Goal: Find contact information: Find contact information

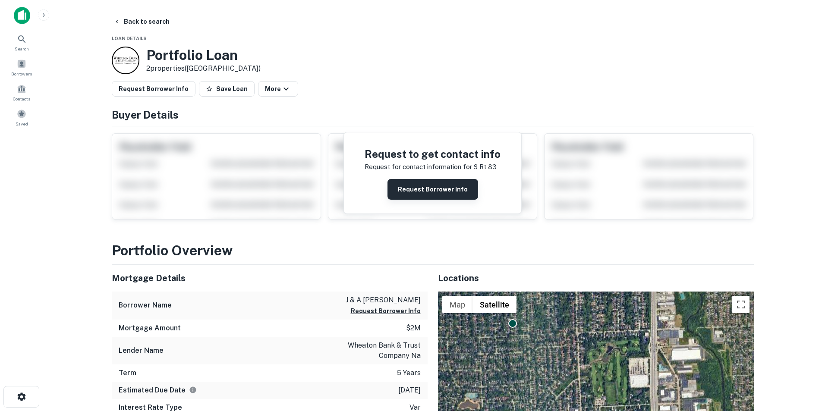
click at [426, 190] on button "Request Borrower Info" at bounding box center [432, 189] width 91 height 21
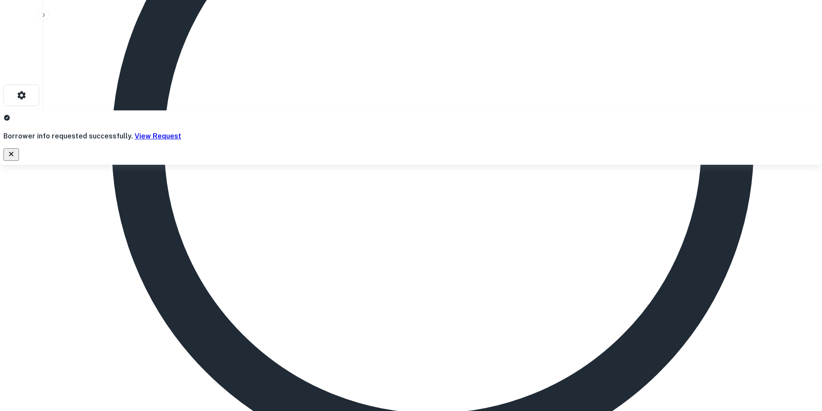
scroll to position [301, 0]
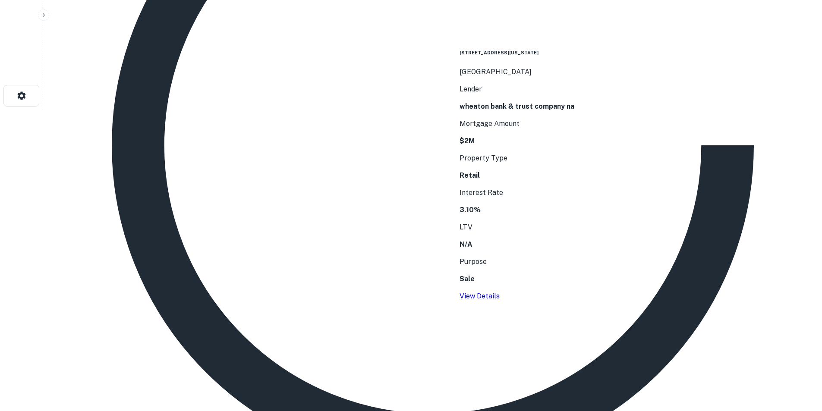
drag, startPoint x: 488, startPoint y: 170, endPoint x: 533, endPoint y: 182, distance: 47.0
click at [533, 77] on div "[STREET_ADDRESS][US_STATE]" at bounding box center [516, 63] width 115 height 28
click at [533, 77] on p "[GEOGRAPHIC_DATA]" at bounding box center [516, 72] width 115 height 10
drag, startPoint x: 533, startPoint y: 182, endPoint x: 488, endPoint y: 172, distance: 46.8
click at [488, 77] on div "[STREET_ADDRESS][US_STATE]" at bounding box center [516, 63] width 115 height 28
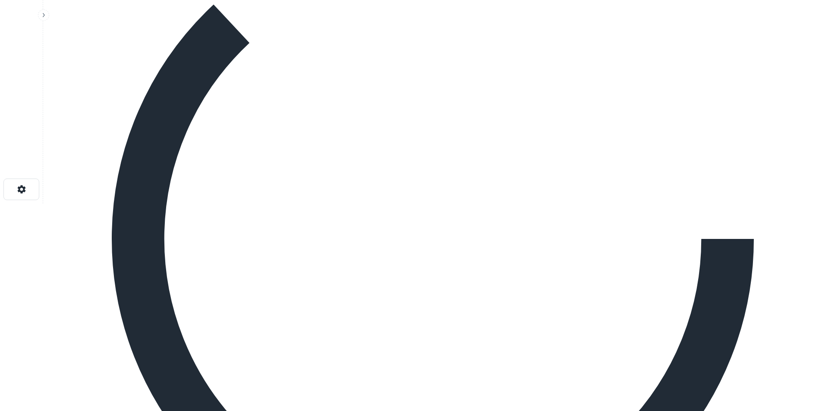
scroll to position [0, 0]
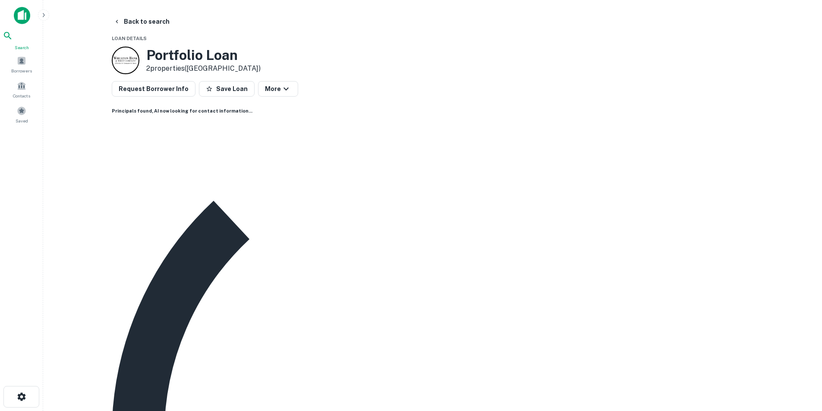
click at [27, 38] on div "Search" at bounding box center [22, 41] width 38 height 20
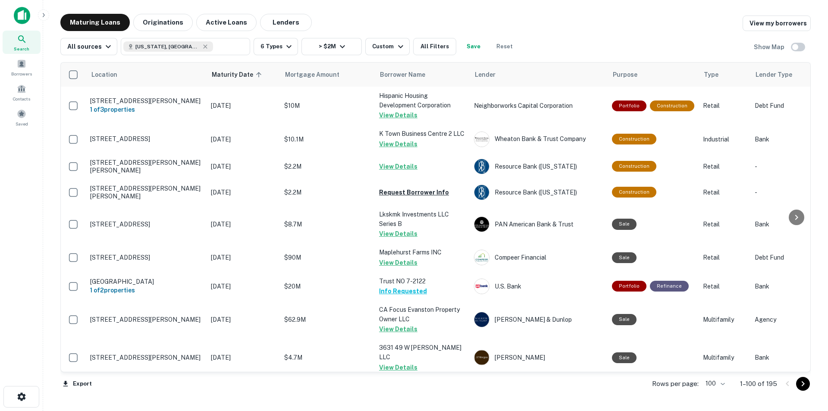
scroll to position [302, 0]
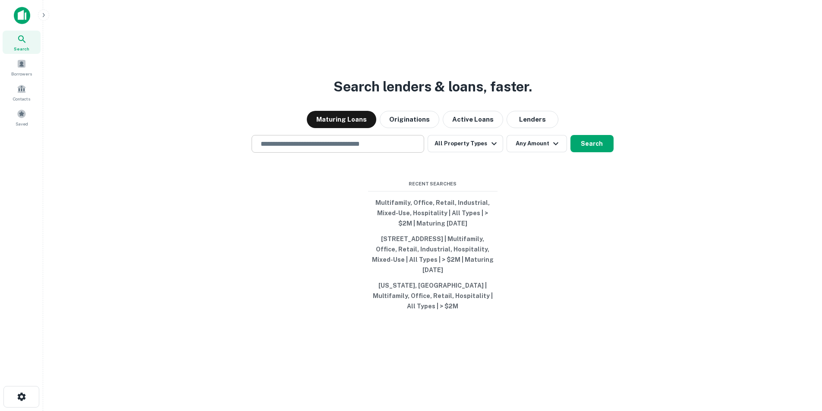
click at [341, 145] on input "text" at bounding box center [337, 144] width 165 height 10
paste input "**********"
type input "**********"
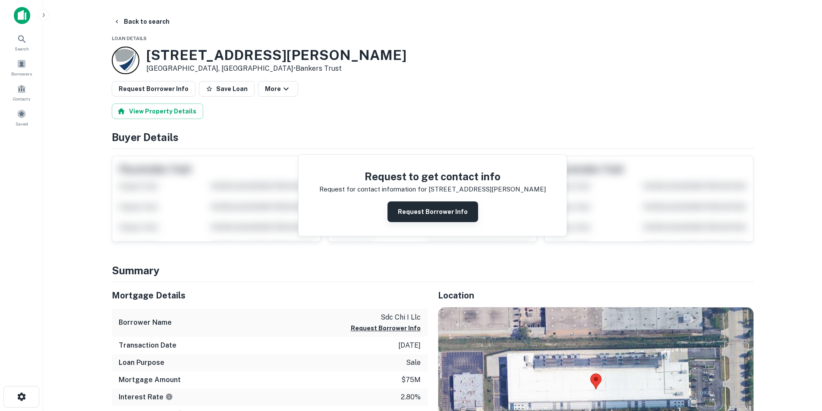
click at [410, 207] on button "Request Borrower Info" at bounding box center [432, 211] width 91 height 21
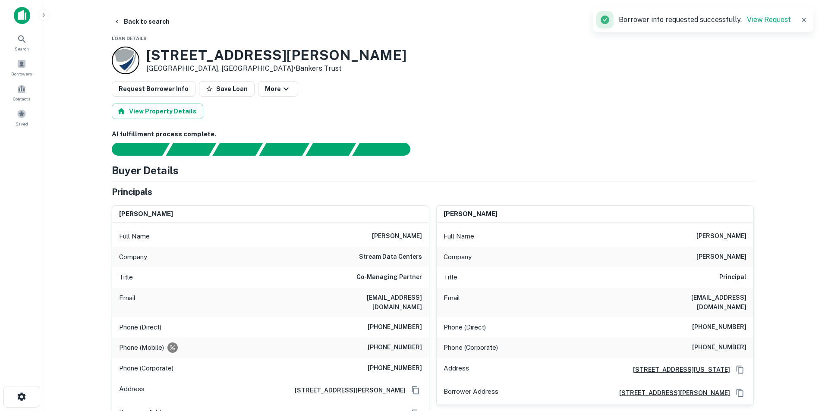
click at [398, 302] on h6 "pmoser@streamdatacenters.com" at bounding box center [370, 302] width 104 height 19
copy h6 "pmoser@streamdatacenters.com"
